Goal: Information Seeking & Learning: Learn about a topic

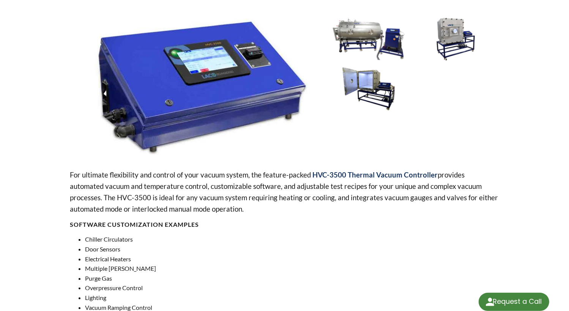
select select "Language Translate Widget"
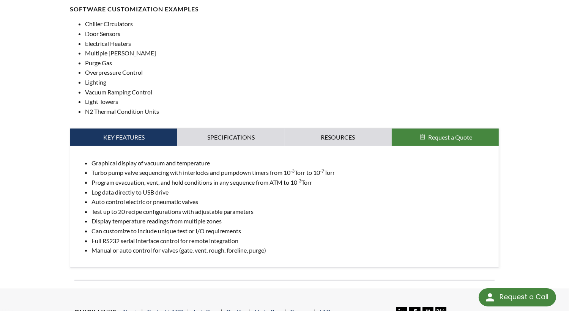
scroll to position [315, 0]
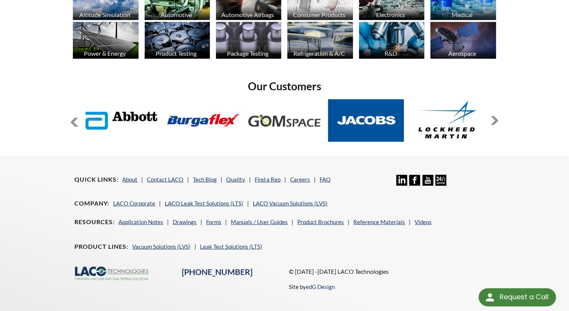
scroll to position [599, 0]
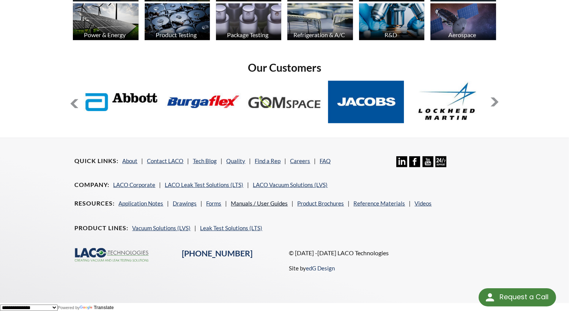
click at [267, 201] on link "Manuals / User Guides" at bounding box center [259, 203] width 57 height 7
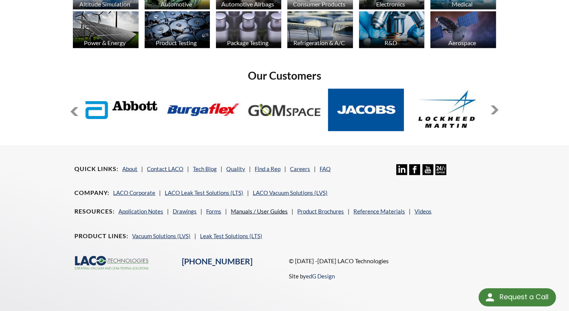
scroll to position [589, 0]
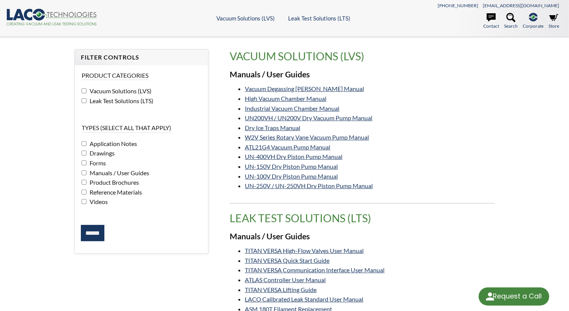
select select "Language Translate Widget"
click at [411, 141] on li "W2V Series Rotary Vane Vacuum Pump Manual" at bounding box center [369, 137] width 249 height 10
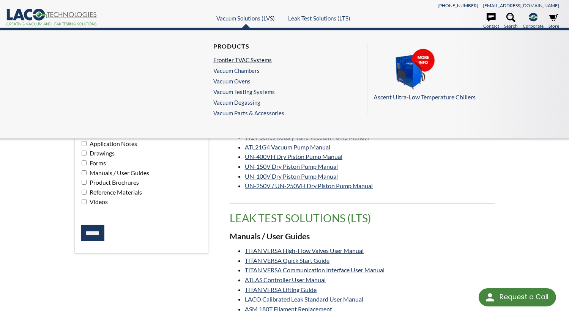
click at [263, 57] on link "Frontier TVAC Systems" at bounding box center [246, 60] width 67 height 7
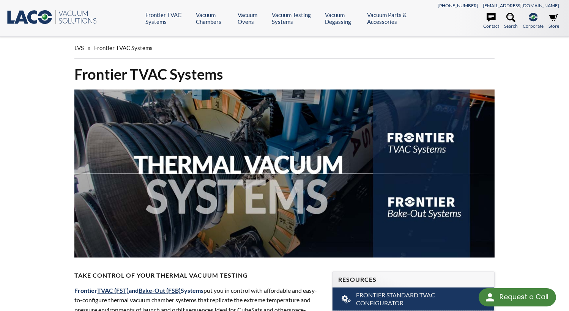
select select "Language Translate Widget"
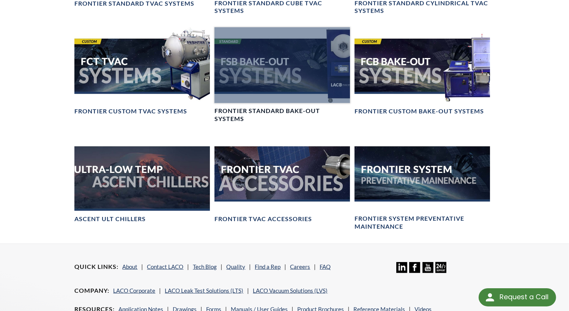
scroll to position [683, 0]
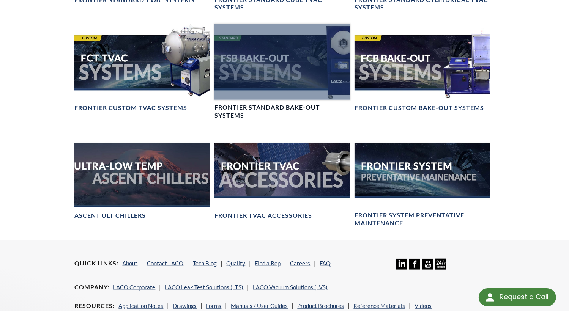
click at [285, 105] on h4 "Frontier Standard Bake-Out Systems" at bounding box center [281, 112] width 135 height 16
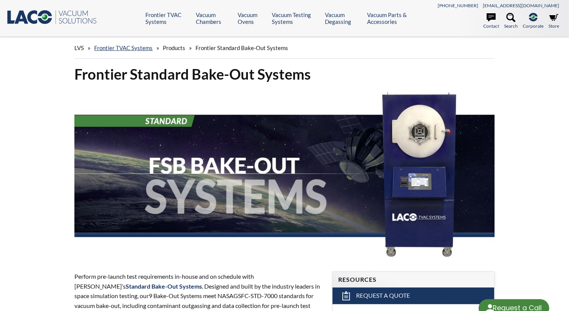
select select "Language Translate Widget"
click at [507, 19] on icon at bounding box center [510, 17] width 9 height 9
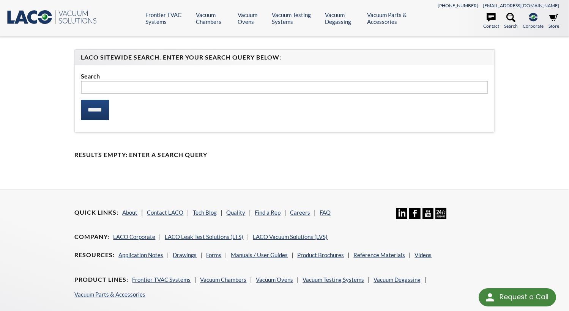
click at [183, 87] on input "text" at bounding box center [284, 87] width 407 height 13
type input "********"
click at [81, 100] on input "******" at bounding box center [95, 110] width 28 height 20
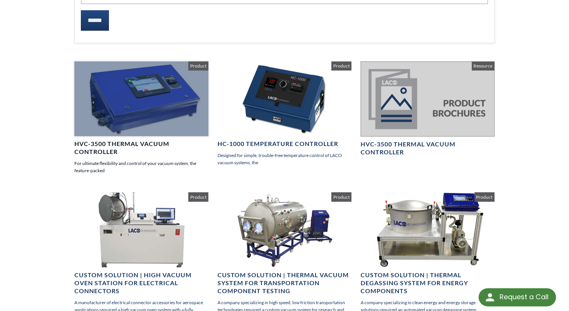
scroll to position [114, 0]
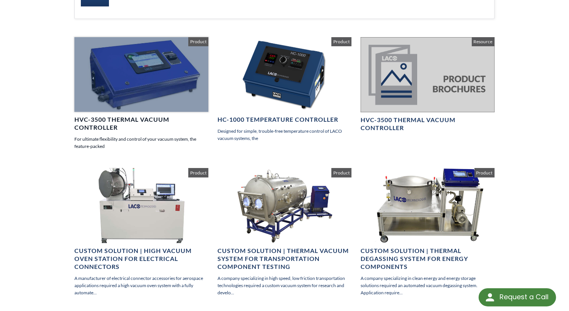
click at [156, 120] on h4 "HVC-3500 Thermal Vacuum Controller" at bounding box center [141, 124] width 134 height 16
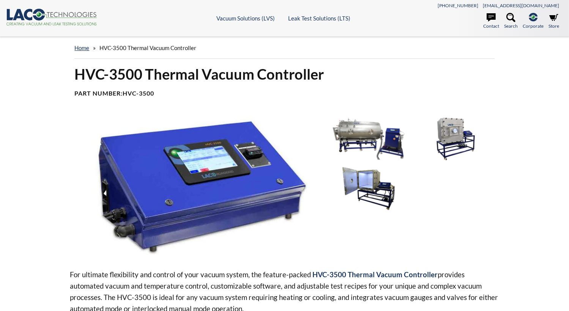
select select "Language Translate Widget"
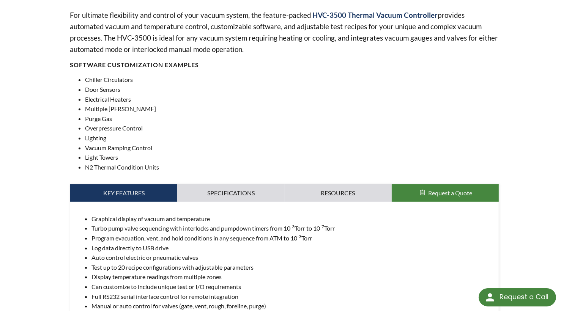
scroll to position [266, 0]
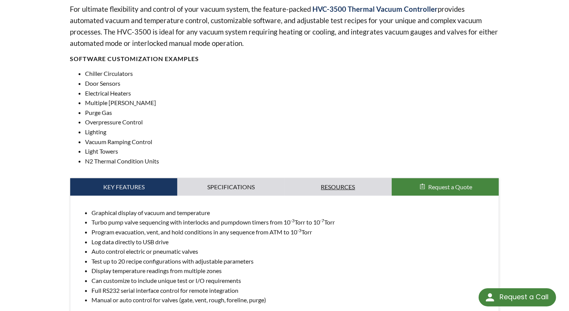
click at [332, 189] on link "Resources" at bounding box center [338, 186] width 107 height 17
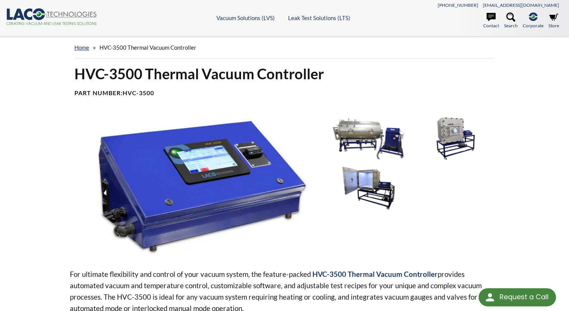
scroll to position [0, 0]
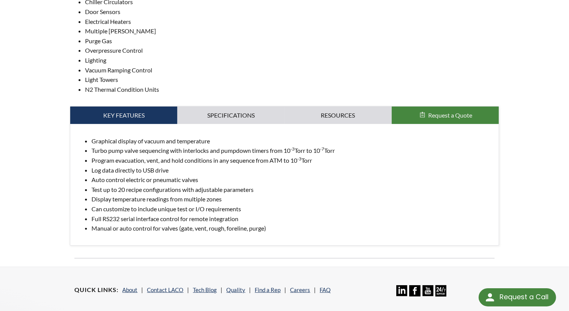
scroll to position [341, 0]
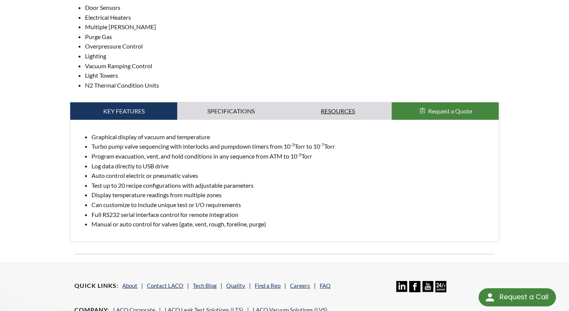
click at [332, 113] on link "Resources" at bounding box center [338, 110] width 107 height 17
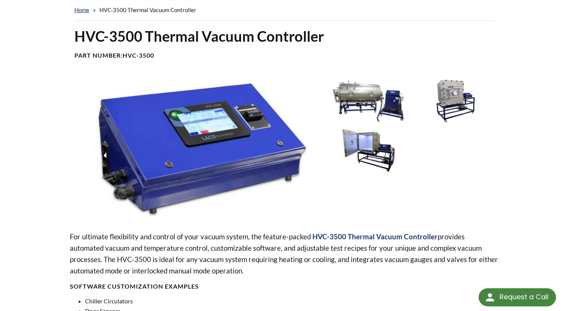
scroll to position [0, 0]
